Goal: Use online tool/utility: Use online tool/utility

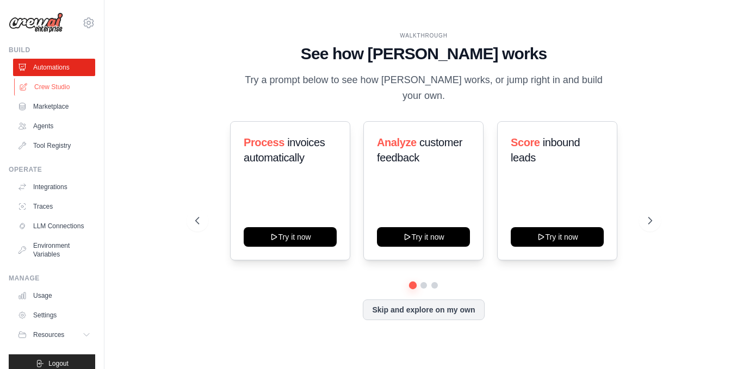
click at [44, 85] on link "Crew Studio" at bounding box center [55, 86] width 82 height 17
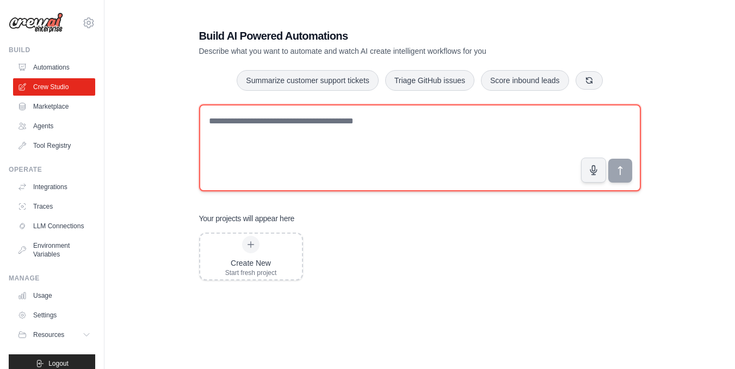
click at [263, 122] on textarea at bounding box center [420, 147] width 442 height 87
type textarea "*"
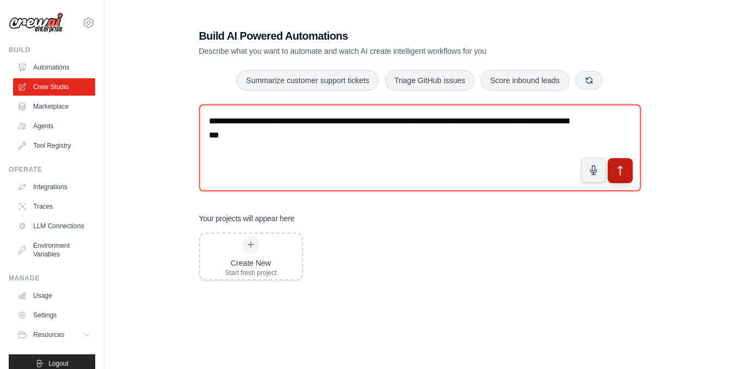
type textarea "**********"
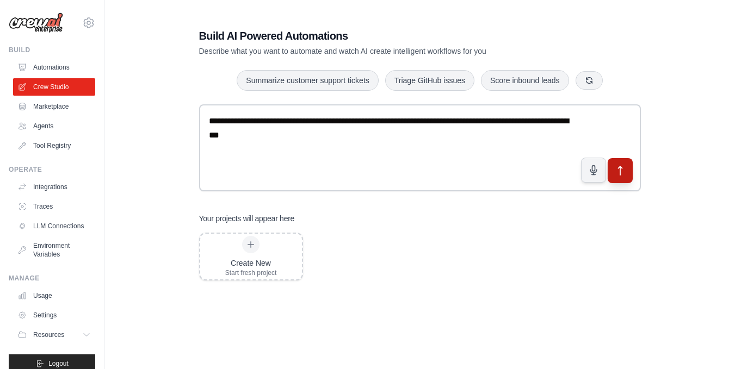
click at [623, 174] on icon "submit" at bounding box center [619, 170] width 11 height 11
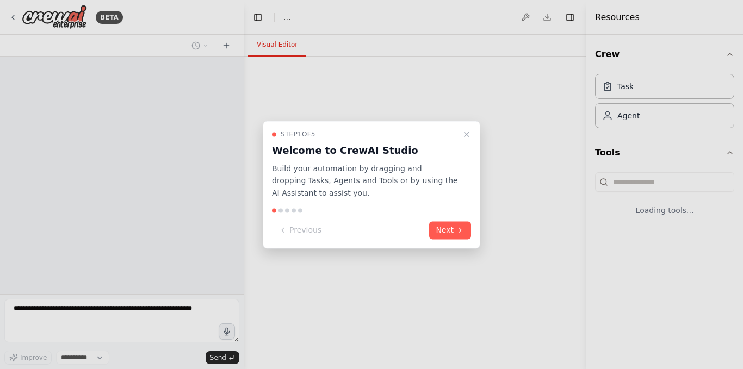
select select "****"
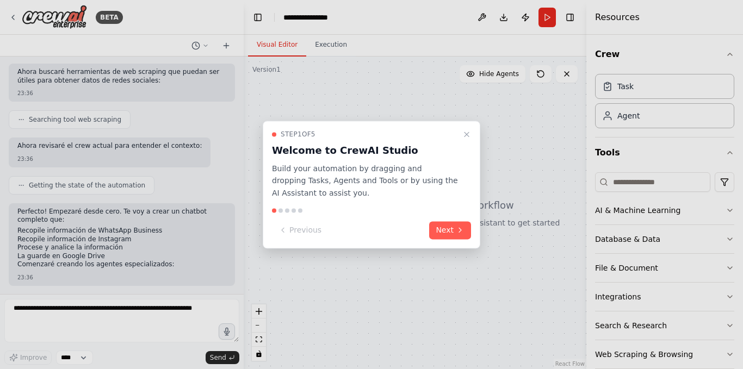
scroll to position [491, 0]
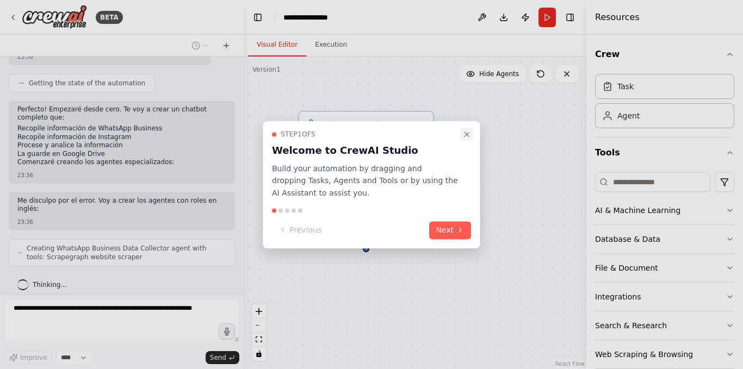
click at [469, 136] on icon "Close walkthrough" at bounding box center [467, 134] width 4 height 4
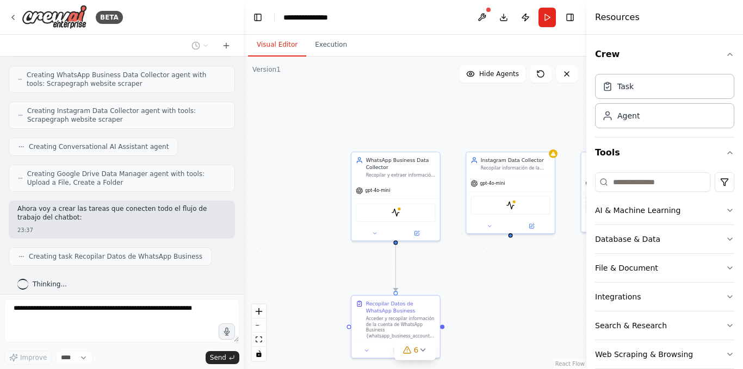
scroll to position [692, 0]
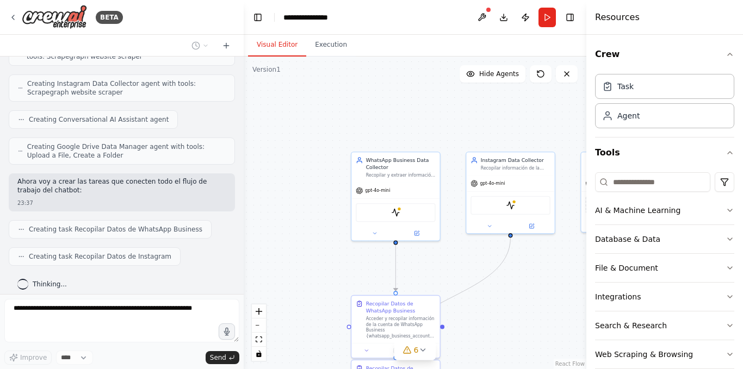
drag, startPoint x: 488, startPoint y: 283, endPoint x: 484, endPoint y: 269, distance: 14.8
drag, startPoint x: 484, startPoint y: 269, endPoint x: 511, endPoint y: 309, distance: 48.1
click at [511, 309] on div ".deletable-edge-delete-btn { width: 20px; height: 20px; border: 0px solid #ffff…" at bounding box center [415, 213] width 343 height 313
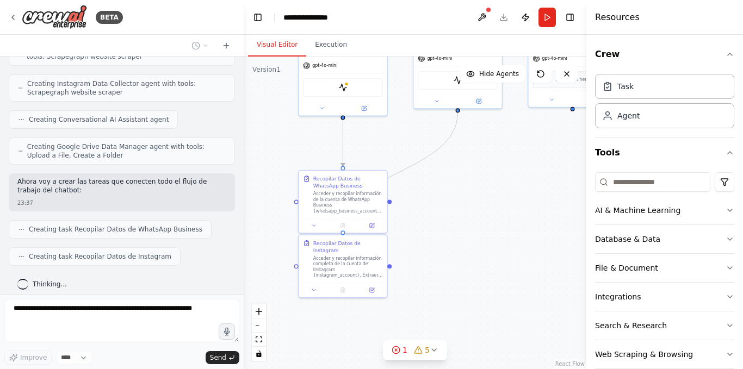
drag, startPoint x: 500, startPoint y: 246, endPoint x: 473, endPoint y: 167, distance: 83.4
click at [473, 167] on div ".deletable-edge-delete-btn { width: 20px; height: 20px; border: 0px solid #ffff…" at bounding box center [415, 213] width 343 height 313
click at [471, 180] on div ".deletable-edge-delete-btn { width: 20px; height: 20px; border: 0px solid #ffff…" at bounding box center [415, 213] width 343 height 313
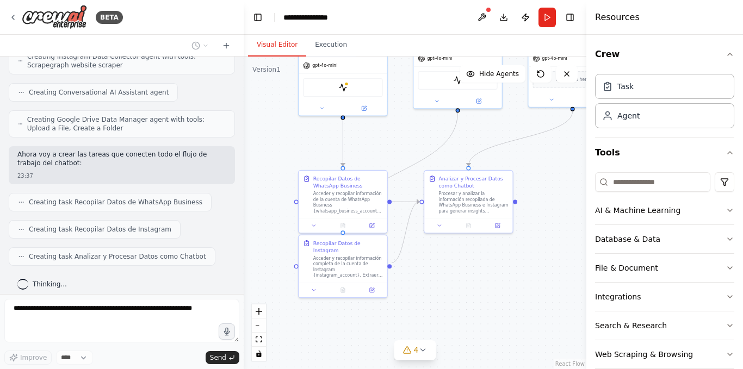
drag, startPoint x: 449, startPoint y: 135, endPoint x: 454, endPoint y: 160, distance: 26.1
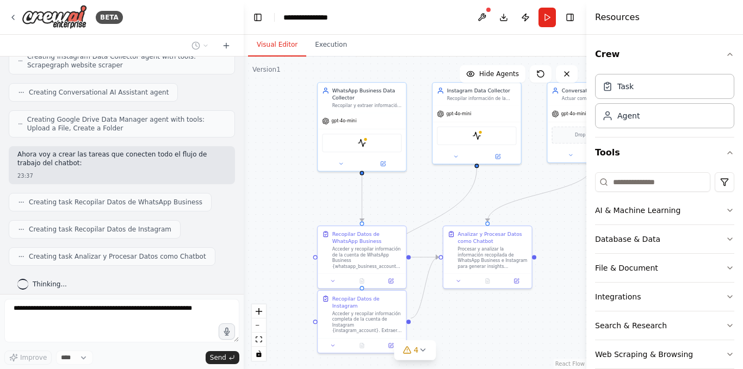
drag, startPoint x: 393, startPoint y: 135, endPoint x: 378, endPoint y: 184, distance: 51.8
click at [378, 185] on div ".deletable-edge-delete-btn { width: 20px; height: 20px; border: 0px solid #ffff…" at bounding box center [415, 213] width 343 height 313
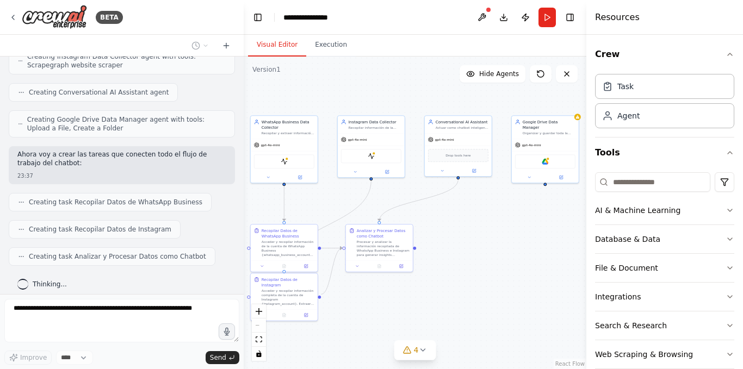
drag, startPoint x: 465, startPoint y: 211, endPoint x: 447, endPoint y: 219, distance: 20.0
click at [448, 220] on div ".deletable-edge-delete-btn { width: 20px; height: 20px; border: 0px solid #ffff…" at bounding box center [415, 213] width 343 height 313
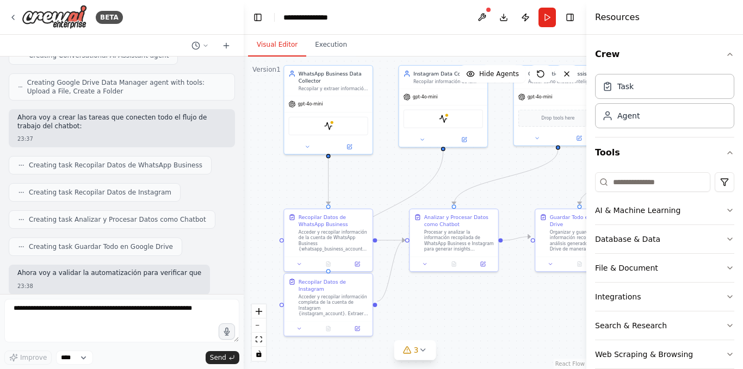
scroll to position [820, 0]
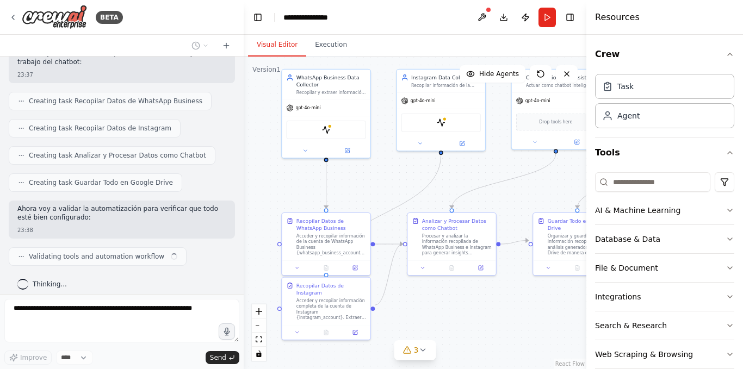
drag, startPoint x: 455, startPoint y: 213, endPoint x: 537, endPoint y: 200, distance: 83.1
click at [537, 200] on div ".deletable-edge-delete-btn { width: 20px; height: 20px; border: 0px solid #ffff…" at bounding box center [415, 213] width 343 height 313
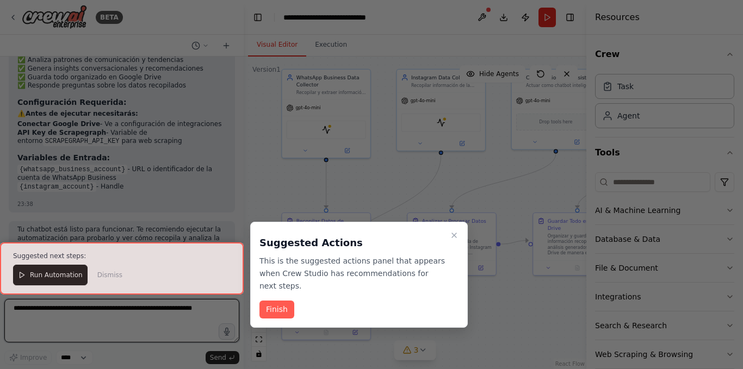
scroll to position [1432, 0]
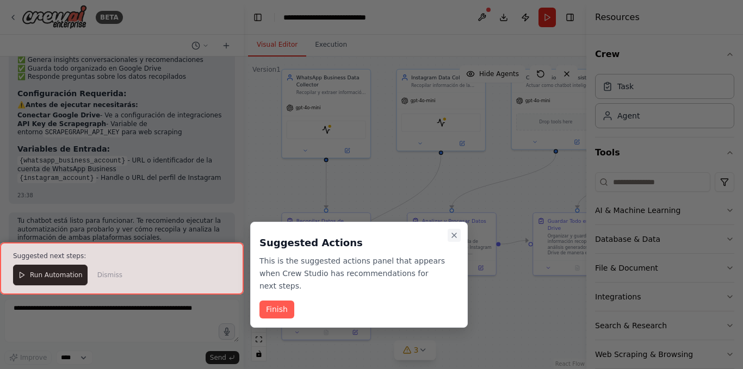
click at [457, 236] on icon "Close walkthrough" at bounding box center [454, 235] width 9 height 9
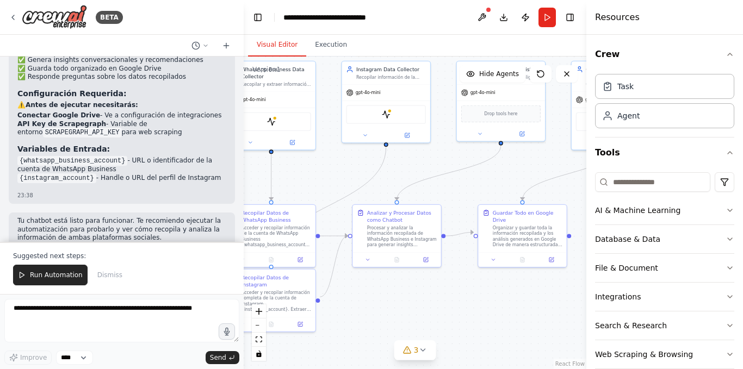
drag, startPoint x: 372, startPoint y: 181, endPoint x: 314, endPoint y: 177, distance: 57.8
click at [314, 177] on div ".deletable-edge-delete-btn { width: 20px; height: 20px; border: 0px solid #ffff…" at bounding box center [415, 213] width 343 height 313
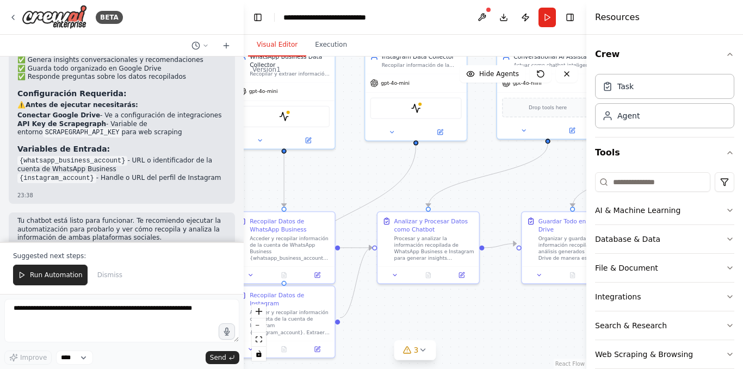
drag, startPoint x: 342, startPoint y: 167, endPoint x: 341, endPoint y: 160, distance: 6.7
click at [327, 166] on div ".deletable-edge-delete-btn { width: 20px; height: 20px; border: 0px solid #ffff…" at bounding box center [415, 213] width 343 height 313
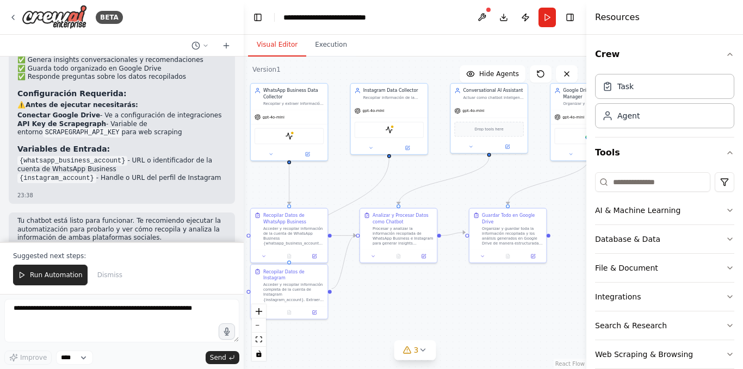
drag, startPoint x: 355, startPoint y: 168, endPoint x: 344, endPoint y: 178, distance: 15.4
click at [344, 178] on div ".deletable-edge-delete-btn { width: 20px; height: 20px; border: 0px solid #ffff…" at bounding box center [415, 213] width 343 height 313
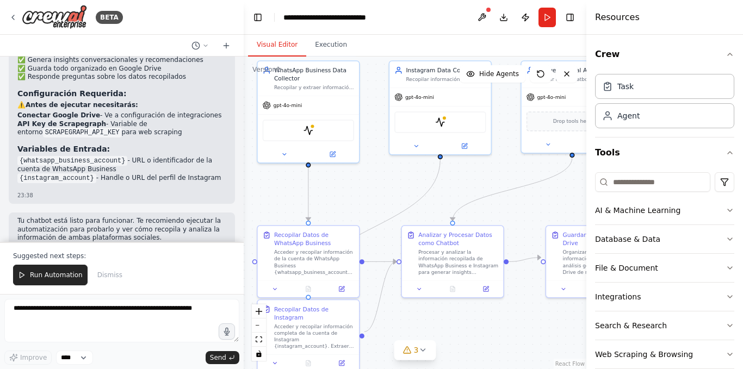
drag, startPoint x: 343, startPoint y: 178, endPoint x: 380, endPoint y: 186, distance: 37.2
click at [380, 186] on div ".deletable-edge-delete-btn { width: 20px; height: 20px; border: 0px solid #ffff…" at bounding box center [415, 213] width 343 height 313
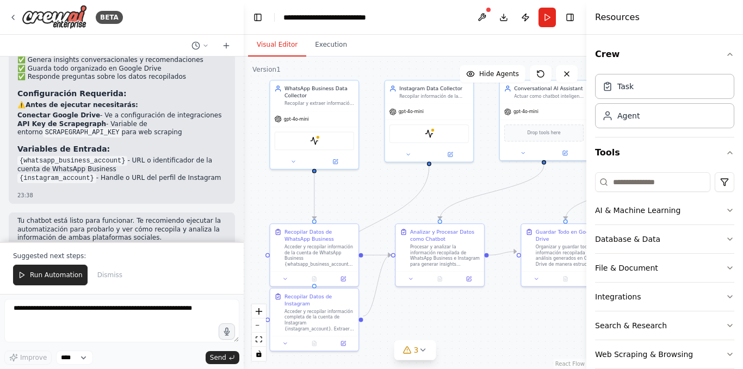
drag, startPoint x: 378, startPoint y: 186, endPoint x: 372, endPoint y: 191, distance: 7.7
click at [372, 191] on div ".deletable-edge-delete-btn { width: 20px; height: 20px; border: 0px solid #ffff…" at bounding box center [415, 213] width 343 height 313
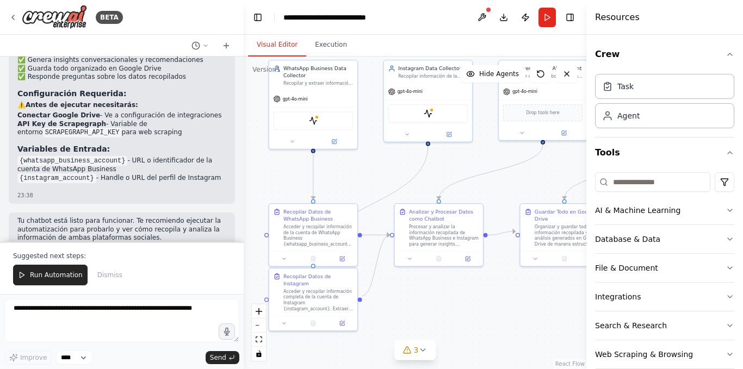
drag, startPoint x: 366, startPoint y: 190, endPoint x: 367, endPoint y: 172, distance: 17.4
click at [367, 172] on div ".deletable-edge-delete-btn { width: 20px; height: 20px; border: 0px solid #ffff…" at bounding box center [415, 213] width 343 height 313
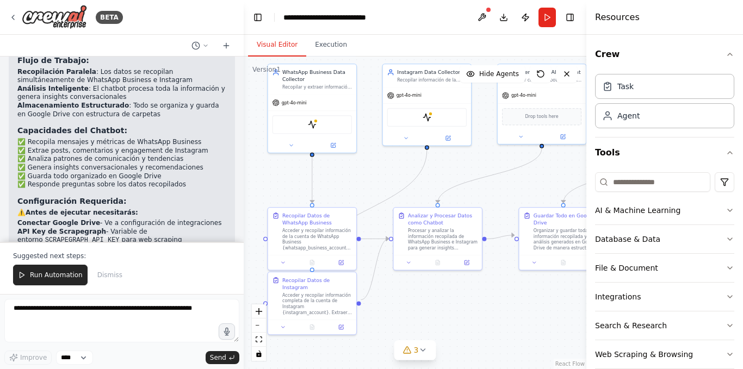
scroll to position [1323, 0]
click at [506, 16] on button "Download" at bounding box center [503, 18] width 17 height 20
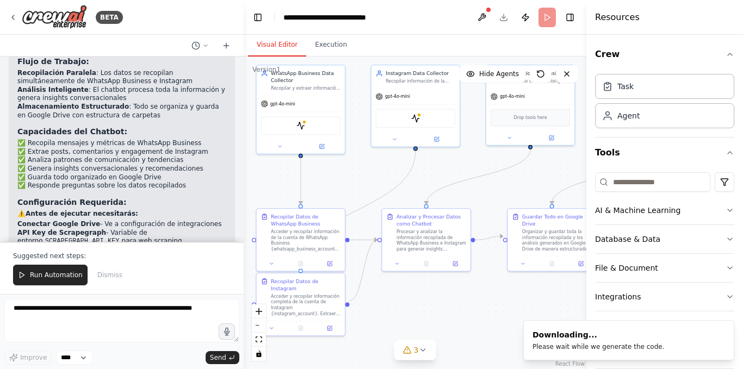
drag, startPoint x: 464, startPoint y: 169, endPoint x: 447, endPoint y: 170, distance: 17.5
click at [447, 170] on div ".deletable-edge-delete-btn { width: 20px; height: 20px; border: 0px solid #ffff…" at bounding box center [415, 213] width 343 height 313
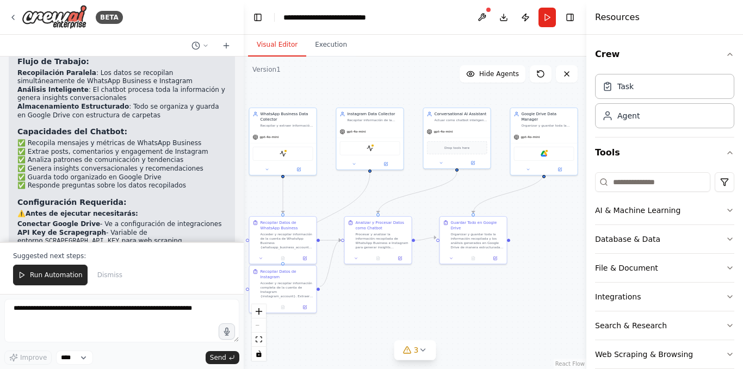
drag, startPoint x: 415, startPoint y: 91, endPoint x: 369, endPoint y: 40, distance: 68.6
click at [373, 89] on div ".deletable-edge-delete-btn { width: 20px; height: 20px; border: 0px solid #ffff…" at bounding box center [415, 213] width 343 height 313
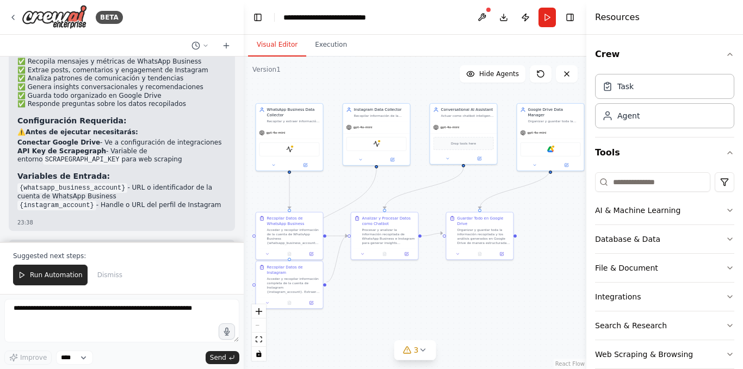
scroll to position [1432, 0]
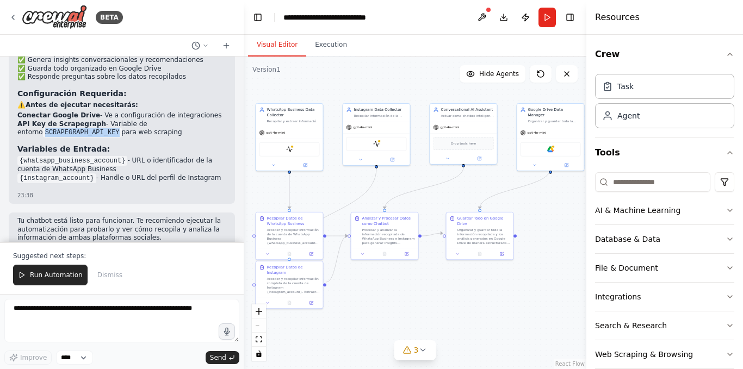
drag, startPoint x: 19, startPoint y: 107, endPoint x: 89, endPoint y: 108, distance: 69.6
click at [89, 128] on code "SCRAPEGRAPH_API_KEY" at bounding box center [82, 133] width 79 height 10
click at [127, 157] on li "{whatsapp_business_account} - URL o identificador de la cuenta de WhatsApp Busi…" at bounding box center [121, 165] width 209 height 17
drag, startPoint x: 125, startPoint y: 136, endPoint x: 165, endPoint y: 127, distance: 40.8
click at [149, 157] on li "{whatsapp_business_account} - URL o identificador de la cuenta de WhatsApp Busi…" at bounding box center [121, 165] width 209 height 17
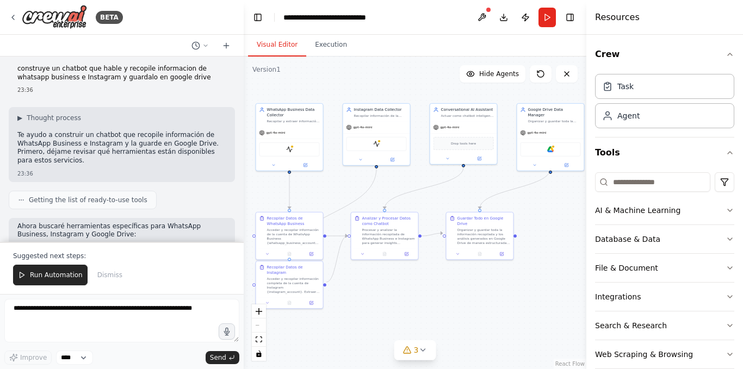
scroll to position [0, 0]
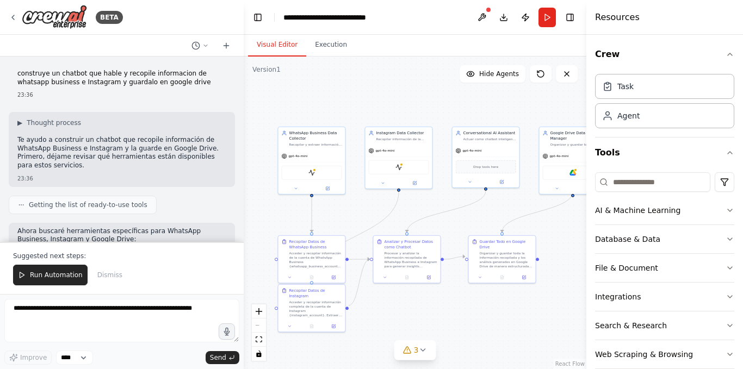
drag, startPoint x: 357, startPoint y: 70, endPoint x: 386, endPoint y: 89, distance: 33.8
click at [386, 89] on div ".deletable-edge-delete-btn { width: 20px; height: 20px; border: 0px solid #ffff…" at bounding box center [415, 213] width 343 height 313
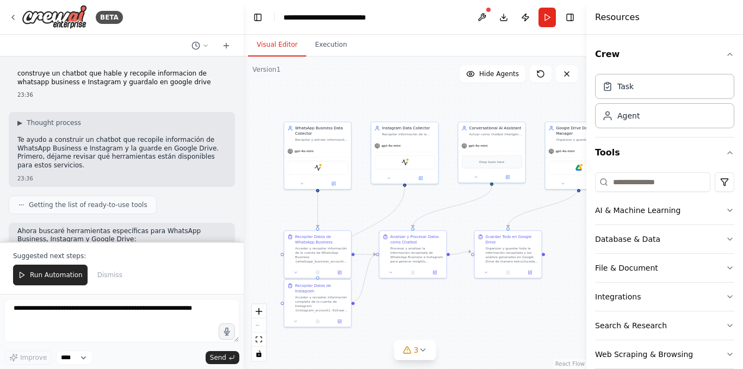
click at [429, 102] on div ".deletable-edge-delete-btn { width: 20px; height: 20px; border: 0px solid #ffff…" at bounding box center [415, 213] width 343 height 313
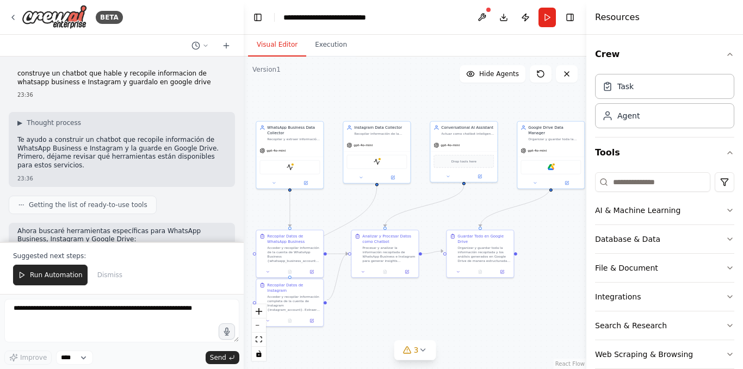
drag, startPoint x: 420, startPoint y: 111, endPoint x: 351, endPoint y: 98, distance: 70.3
click at [351, 98] on div ".deletable-edge-delete-btn { width: 20px; height: 20px; border: 0px solid #ffff…" at bounding box center [415, 213] width 343 height 313
